Goal: Transaction & Acquisition: Download file/media

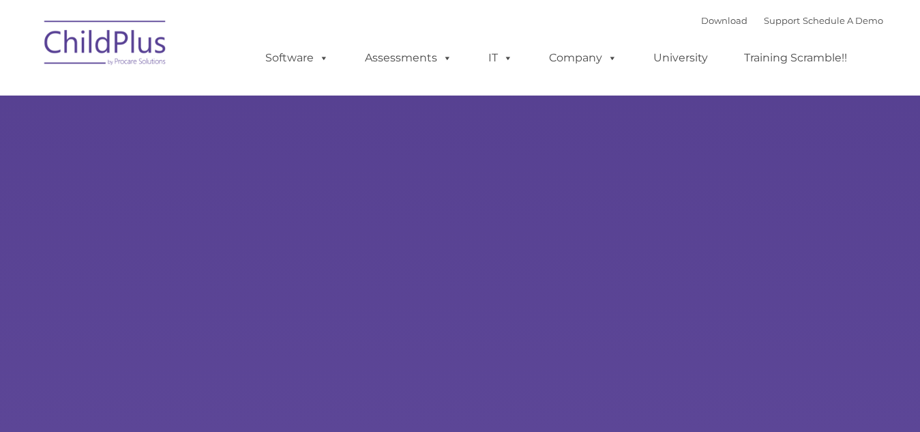
type input ""
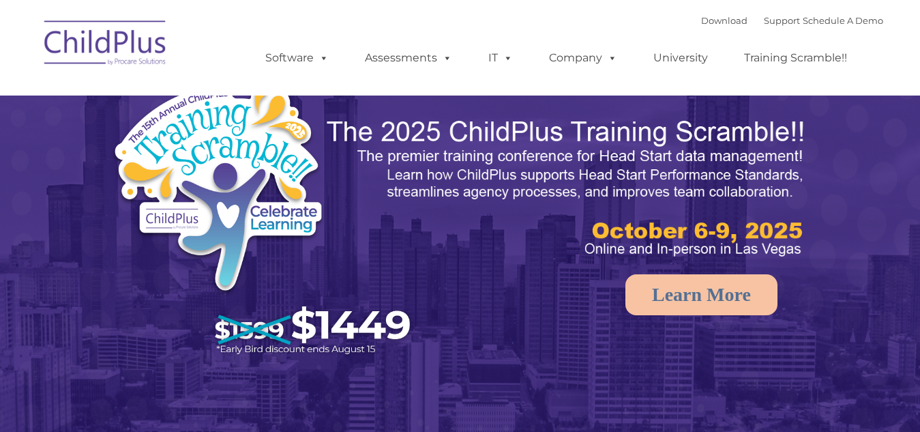
select select "MEDIUM"
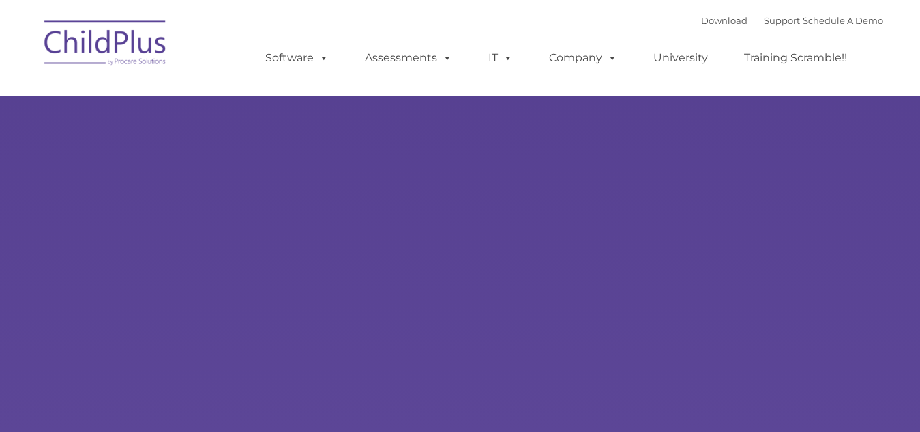
type input ""
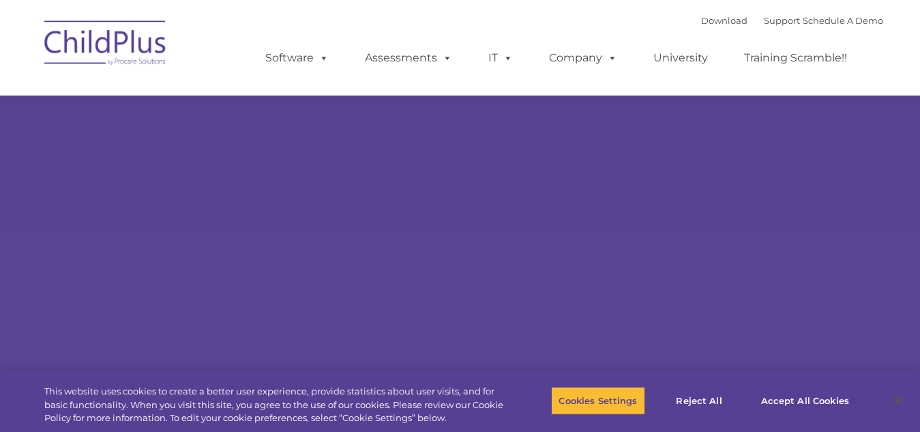
select select "MEDIUM"
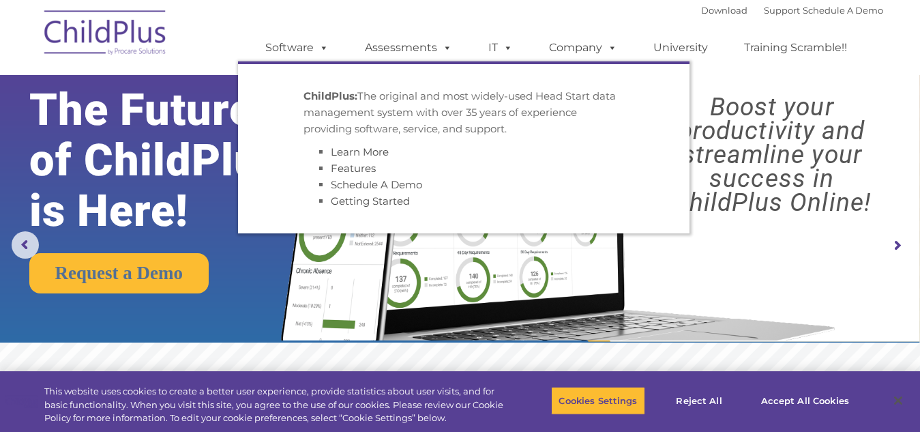
click at [317, 129] on p "ChildPlus: The original and most widely-used Head Start data management system …" at bounding box center [463, 112] width 320 height 49
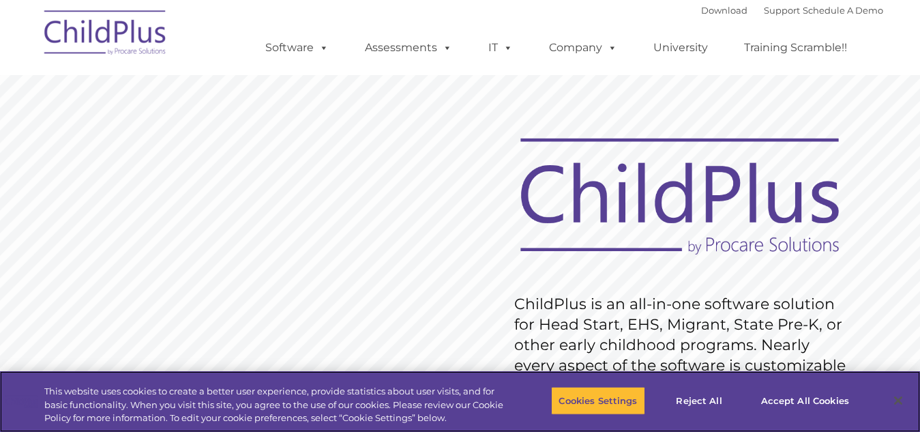
scroll to position [7, 0]
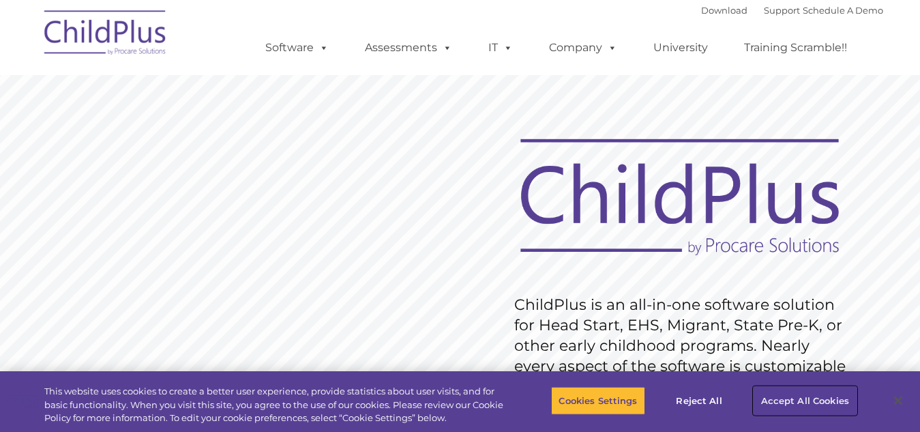
click at [797, 403] on button "Accept All Cookies" at bounding box center [804, 400] width 103 height 29
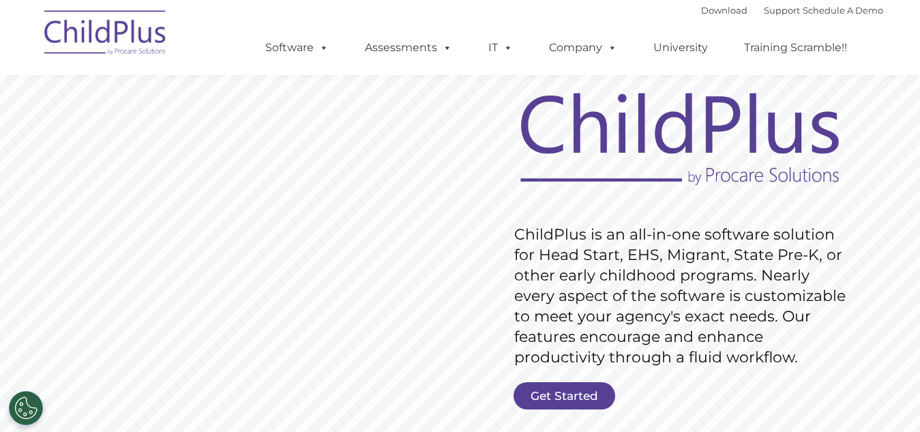
scroll to position [0, 0]
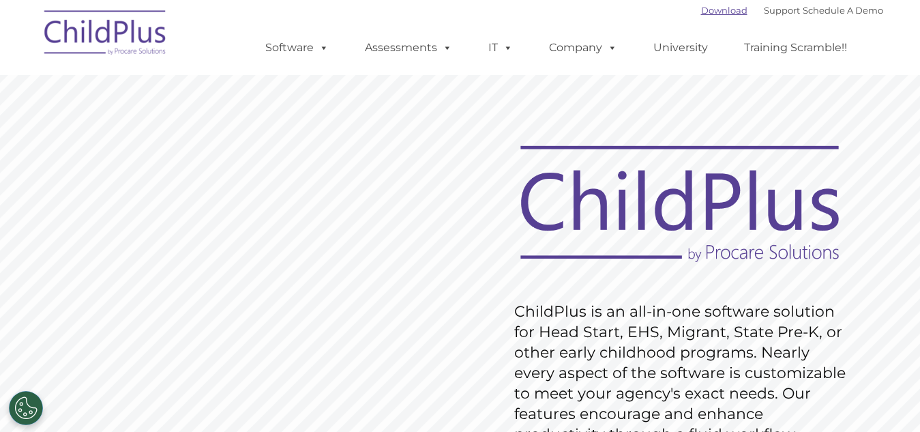
click at [712, 11] on link "Download" at bounding box center [724, 10] width 46 height 11
